Goal: Task Accomplishment & Management: Use online tool/utility

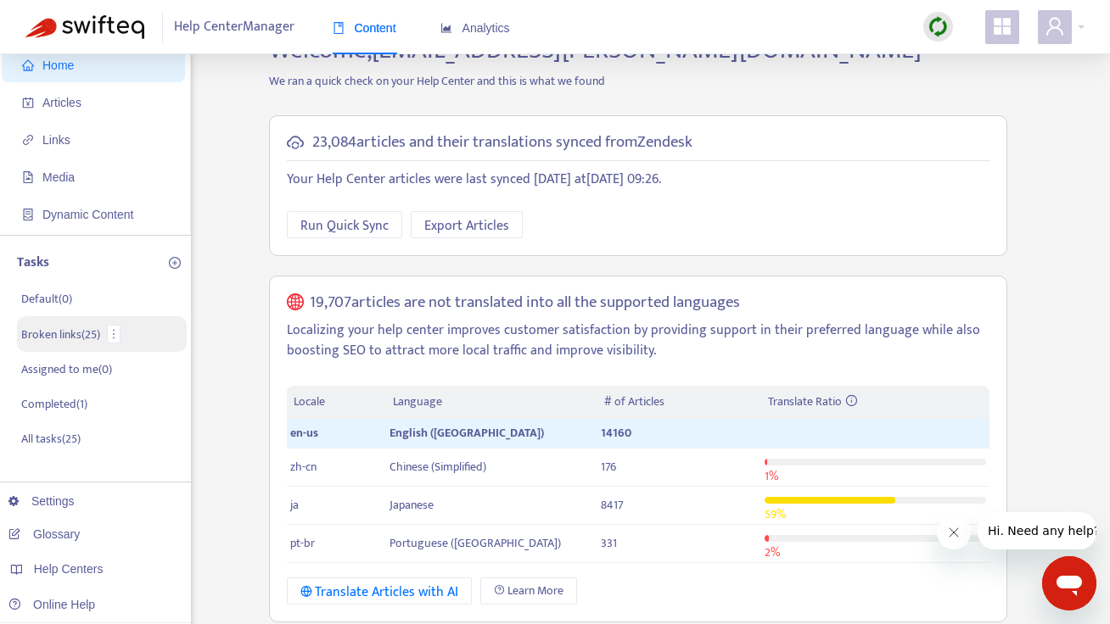
scroll to position [85, 0]
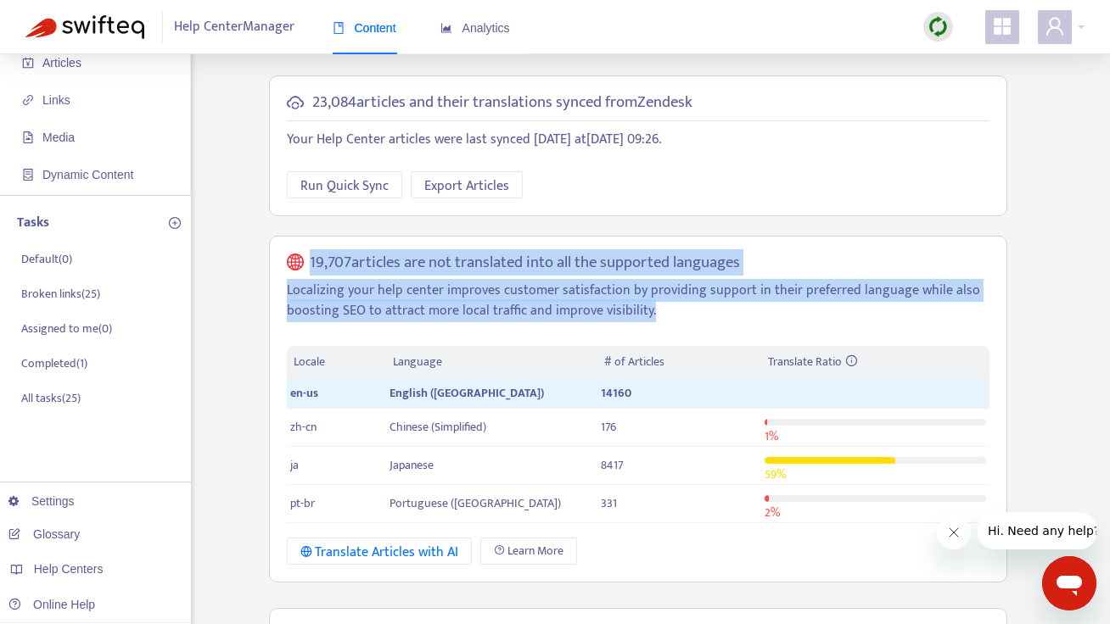
drag, startPoint x: 682, startPoint y: 316, endPoint x: 295, endPoint y: 263, distance: 390.4
click at [295, 263] on div "19,707 articles are not translated into all the supported languages Localizing …" at bounding box center [638, 410] width 738 height 348
copy div "19,707 articles are not translated into all the supported languages Localizing …"
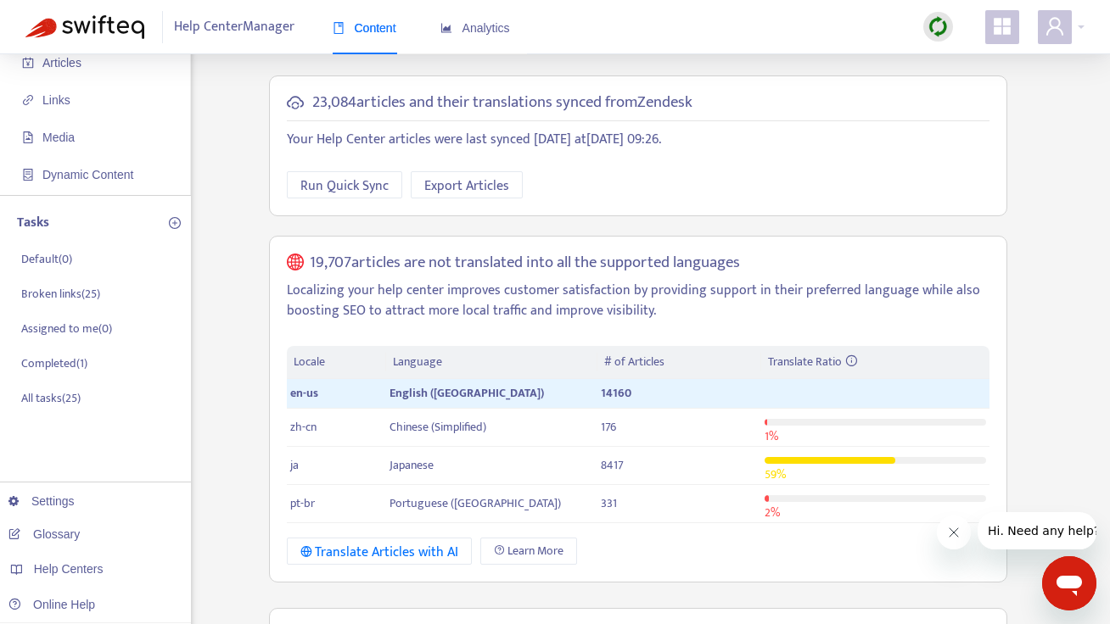
click at [237, 426] on div "Home Articles Links Media Dynamic Content Tasks Default ( 0 ) Broken links ( 25…" at bounding box center [554, 579] width 1059 height 1168
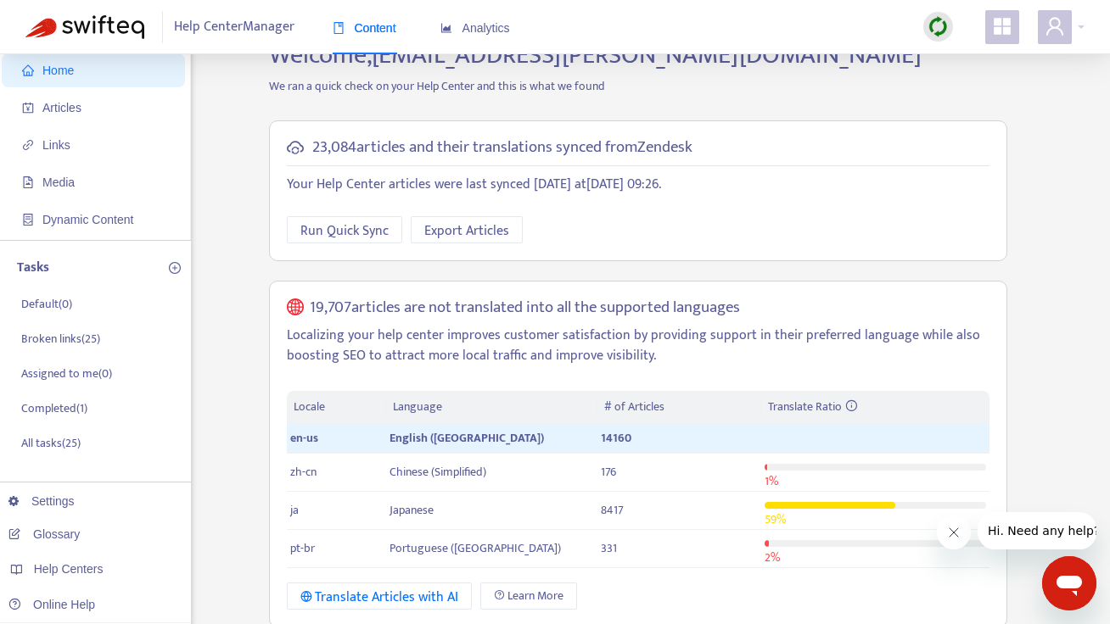
scroll to position [0, 0]
